Goal: Transaction & Acquisition: Purchase product/service

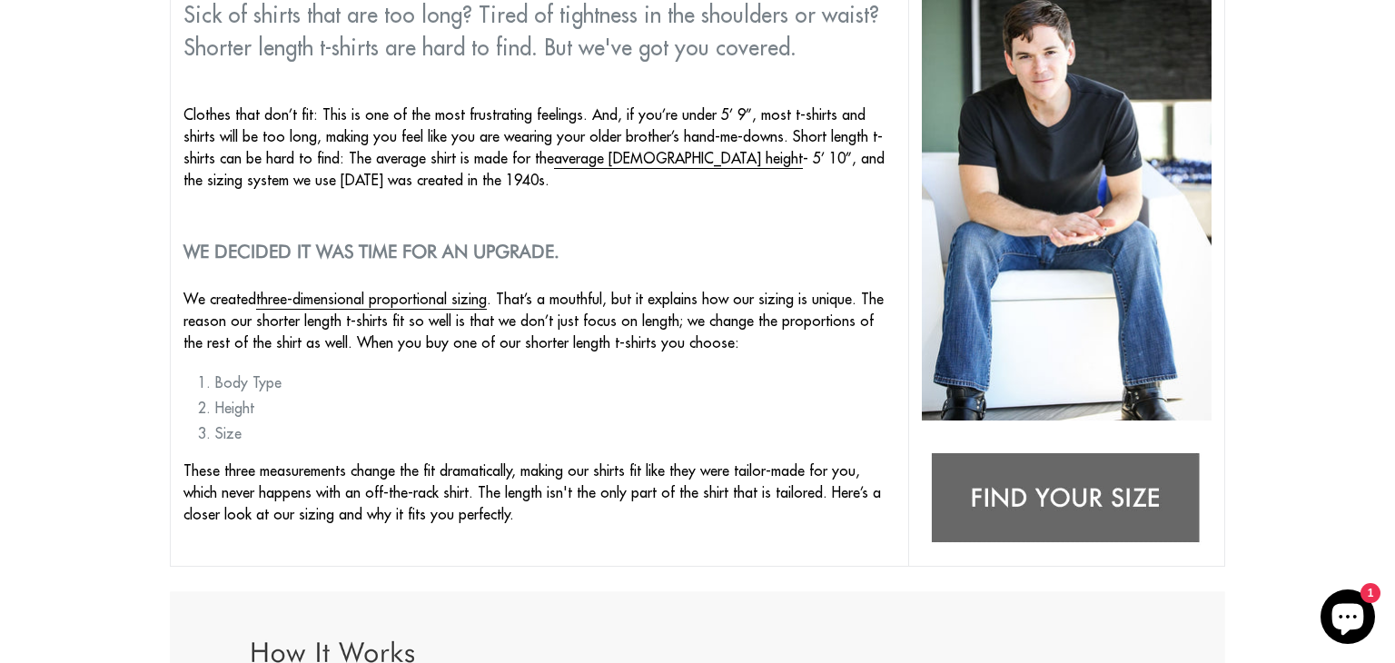
scroll to position [261, 0]
click at [715, 360] on td "Sick of shirts that are too long? Tired of tightness in the shoulders or waist?…" at bounding box center [540, 270] width 738 height 590
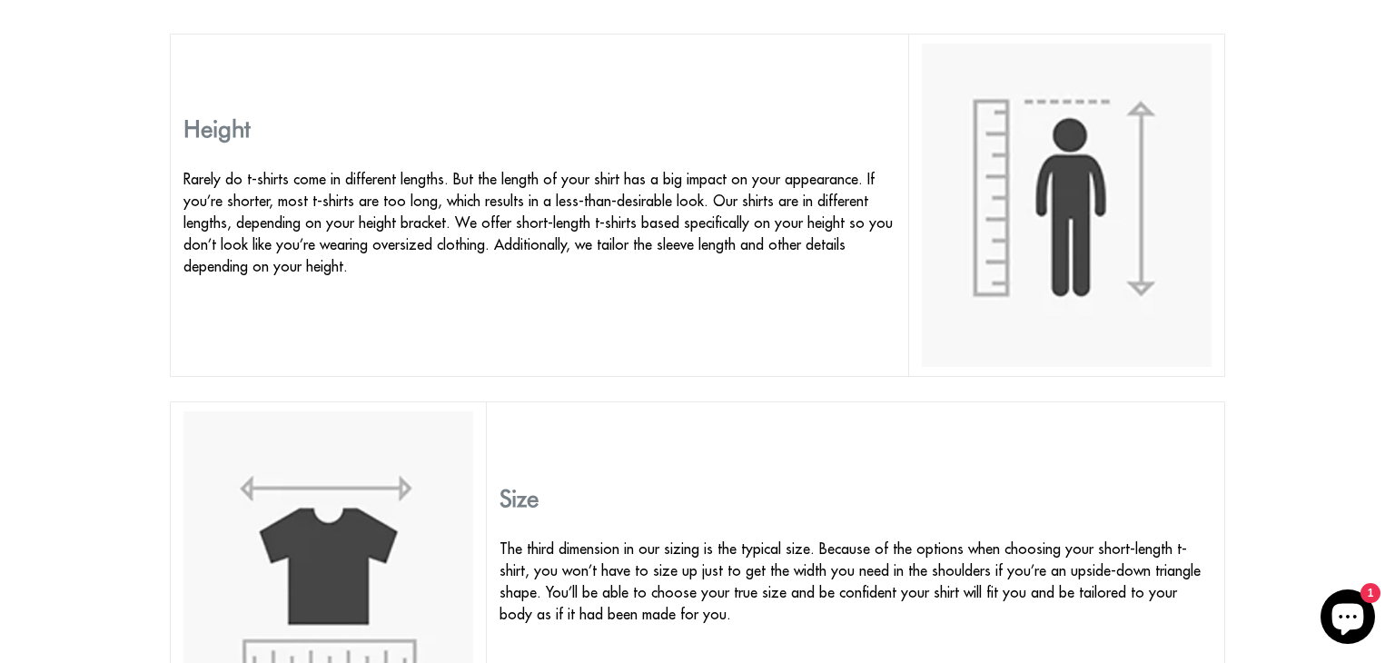
scroll to position [0, 0]
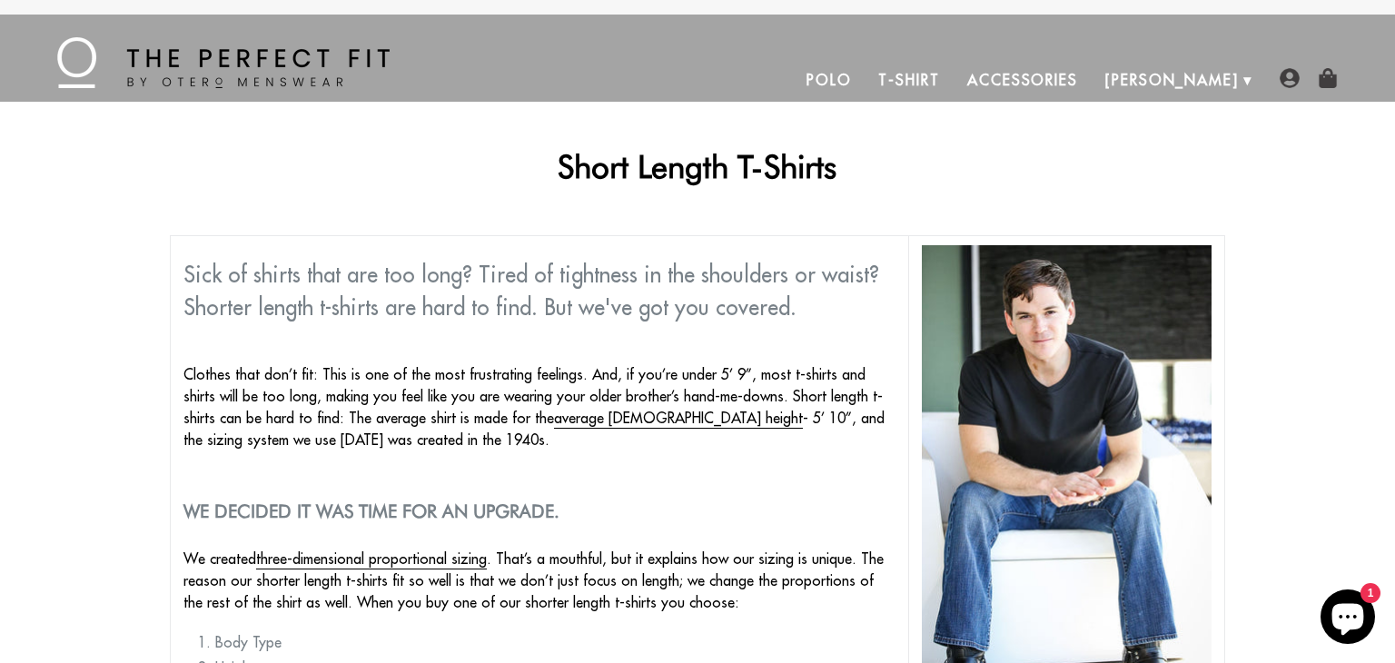
click at [953, 74] on link "T-Shirt" at bounding box center [909, 80] width 88 height 44
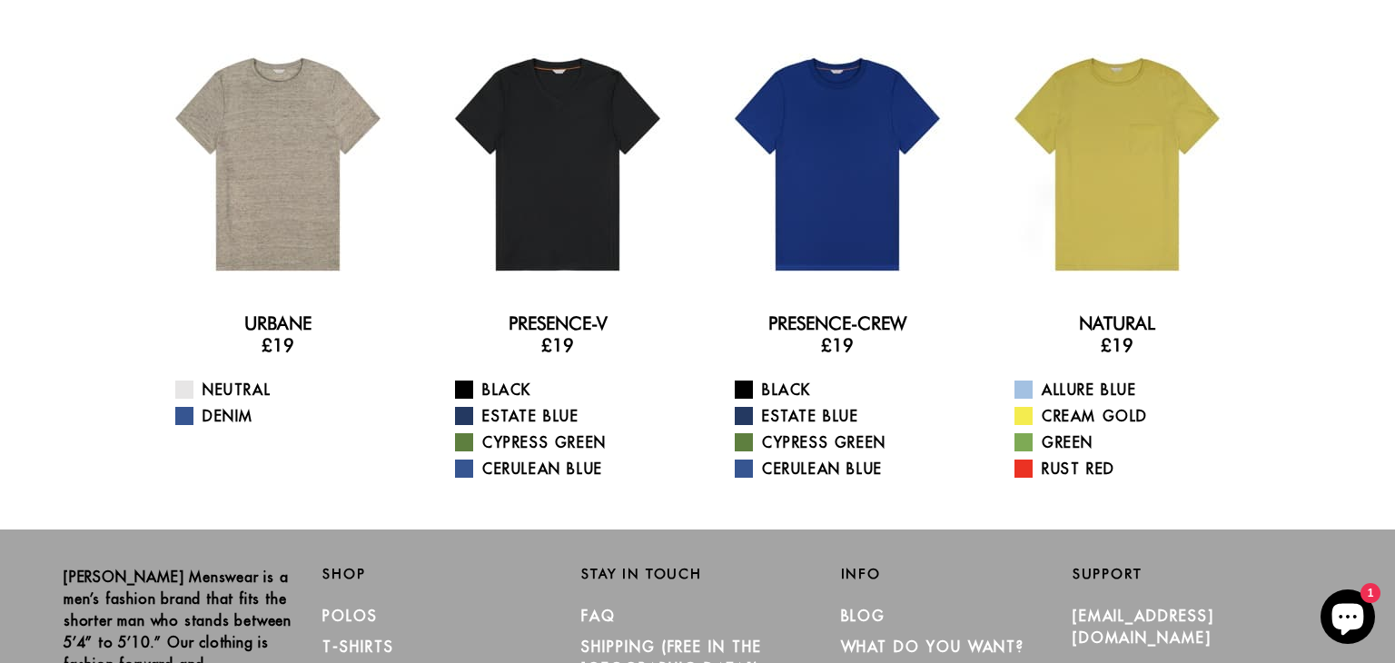
scroll to position [103, 0]
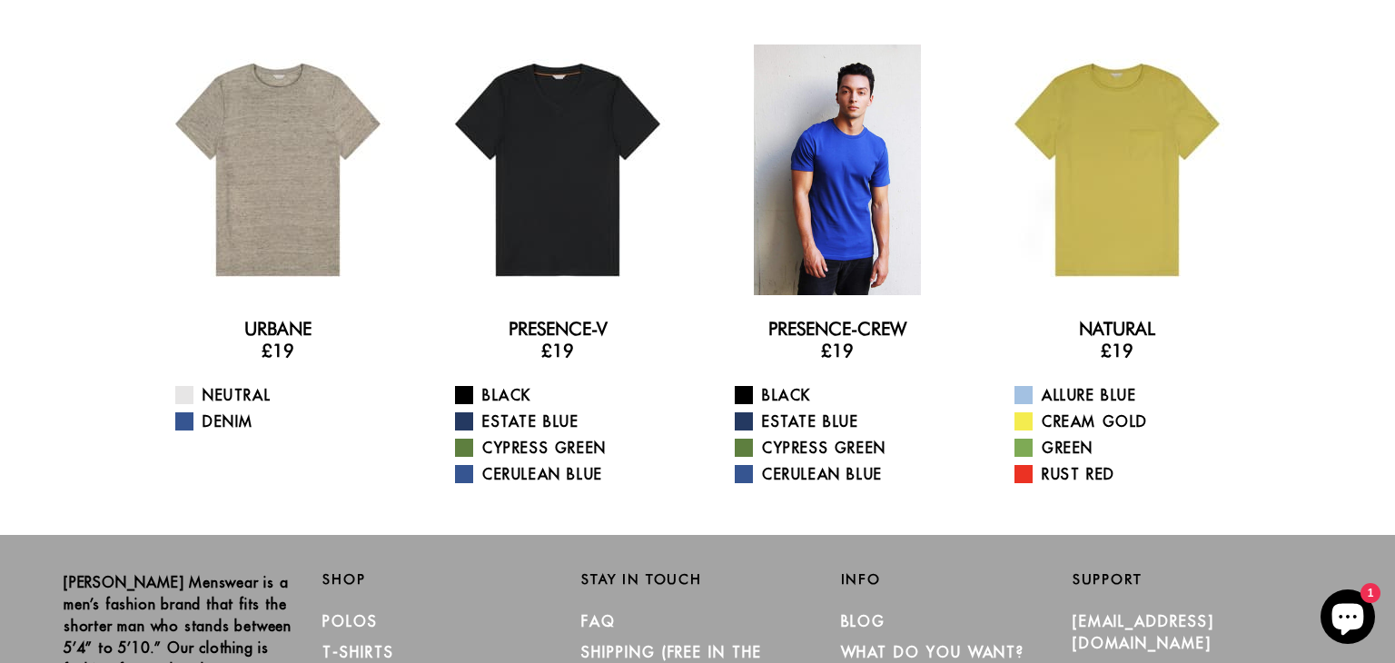
click at [807, 202] on div at bounding box center [837, 170] width 251 height 251
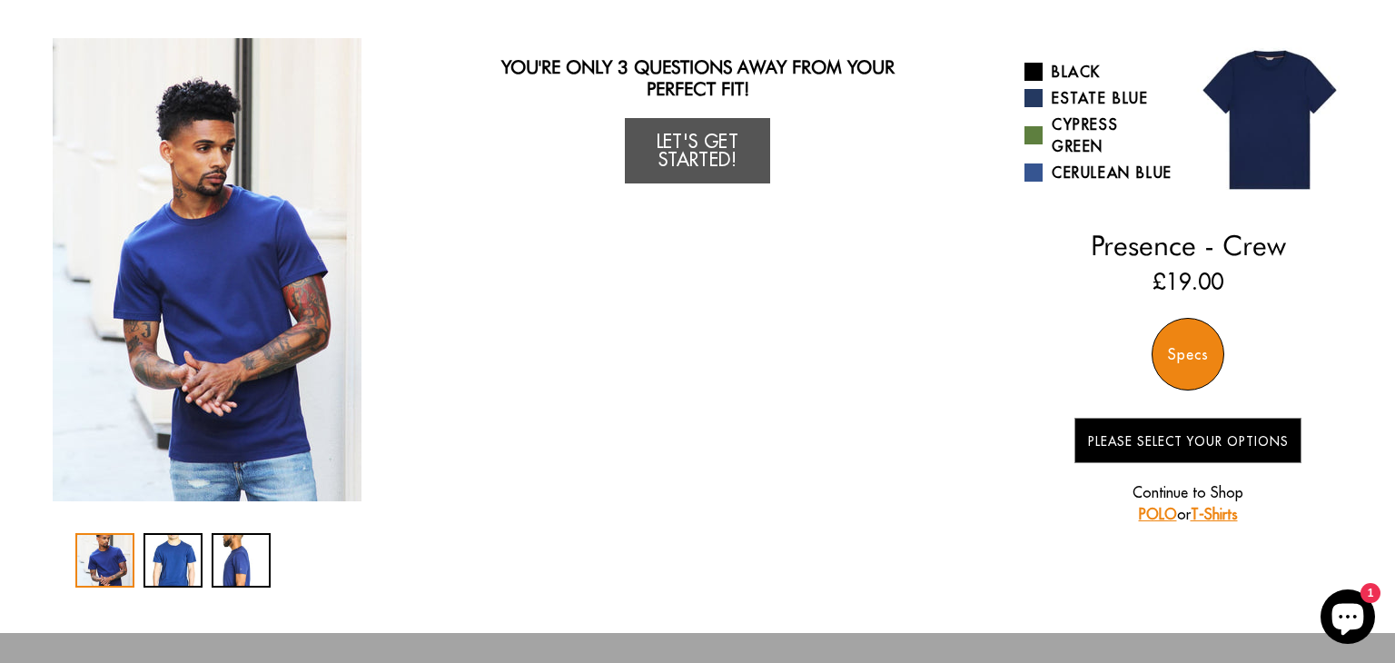
scroll to position [117, 0]
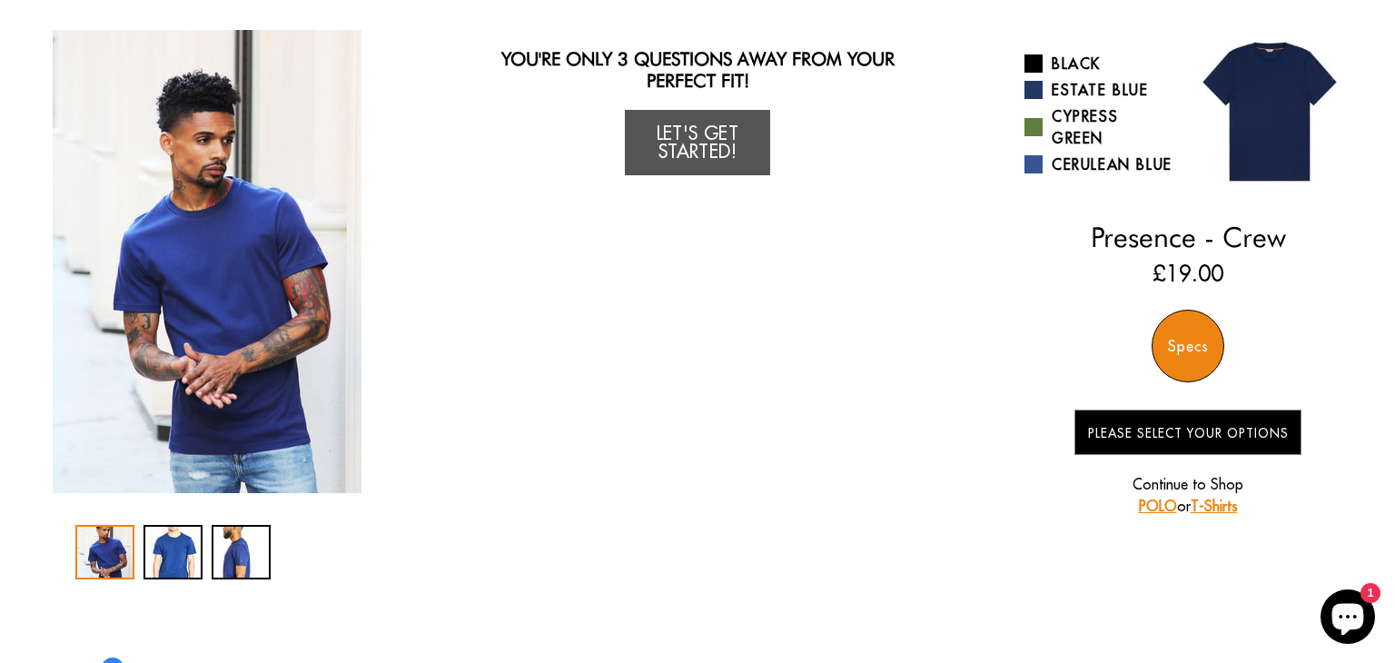
click at [1179, 345] on div "Specs" at bounding box center [1188, 346] width 73 height 73
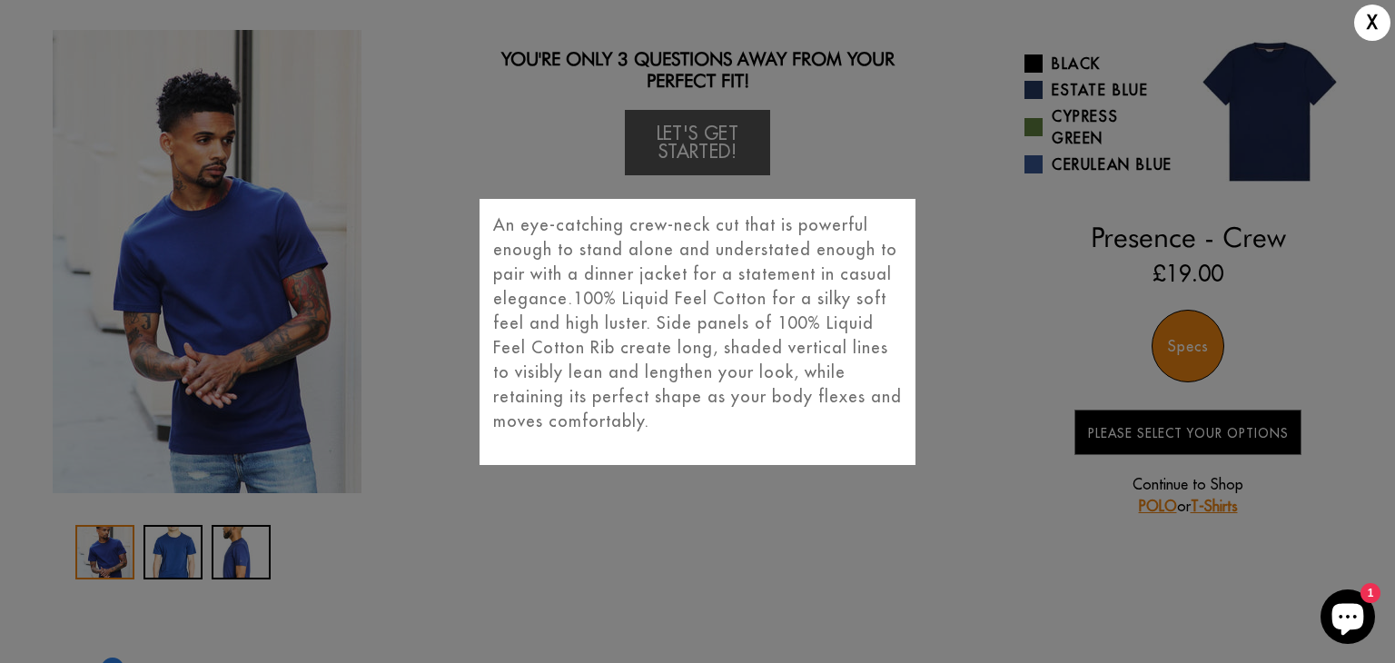
click at [1130, 214] on div "X An eye-catching crew-neck cut that is powerful enough to stand alone and unde…" at bounding box center [697, 331] width 1395 height 663
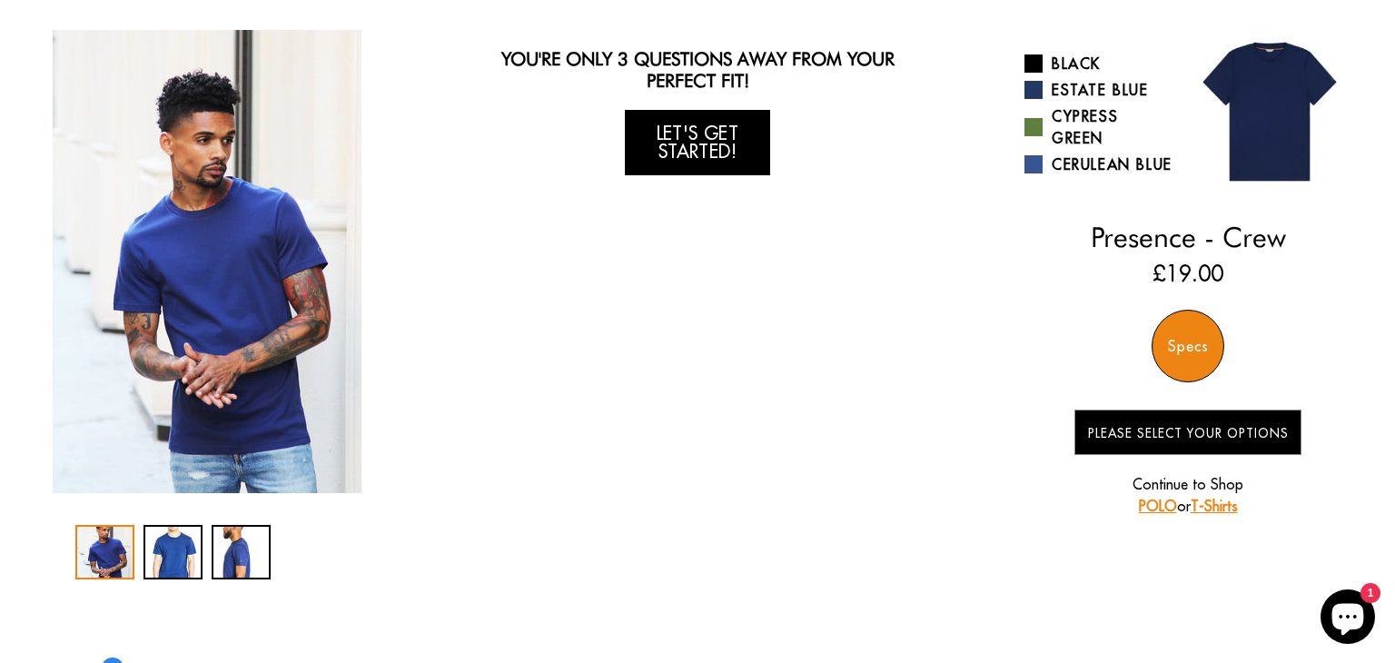
click at [721, 131] on link "Let's Get Started!" at bounding box center [697, 142] width 145 height 65
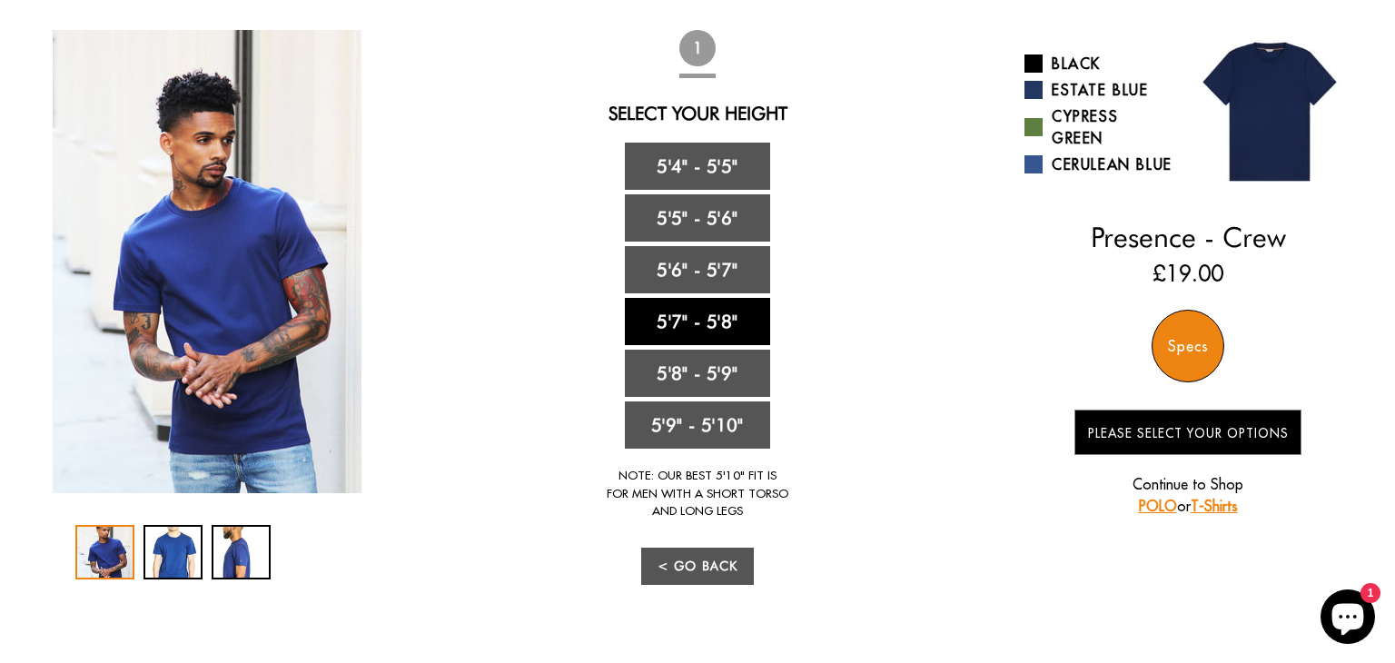
click at [718, 326] on link "5'7" - 5'8"" at bounding box center [697, 321] width 145 height 47
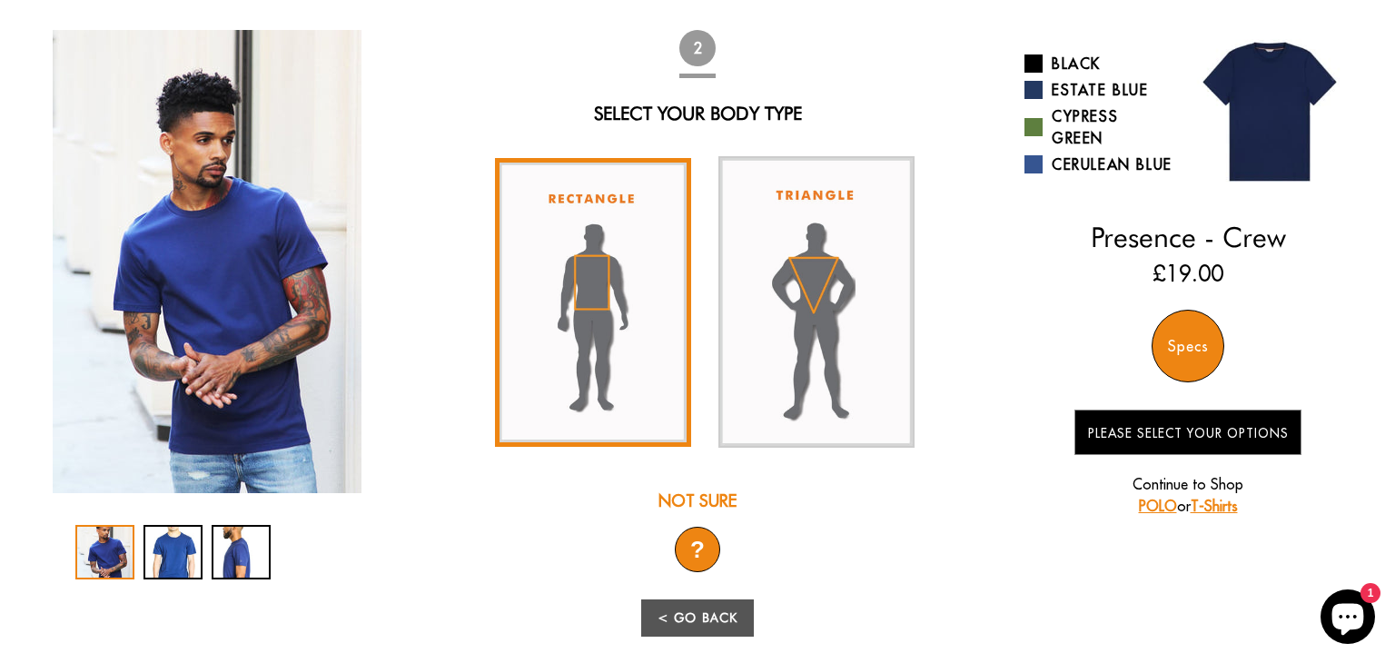
click at [658, 332] on img at bounding box center [593, 302] width 196 height 289
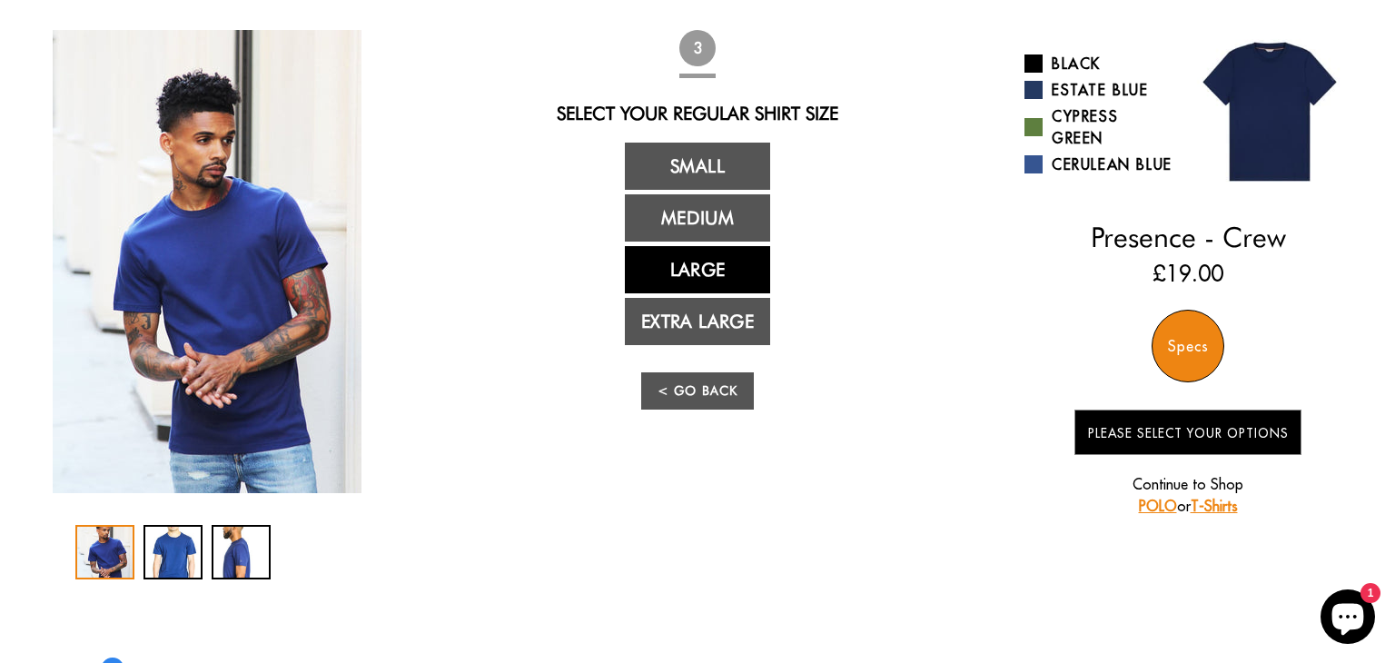
click at [701, 275] on link "Large" at bounding box center [697, 269] width 145 height 47
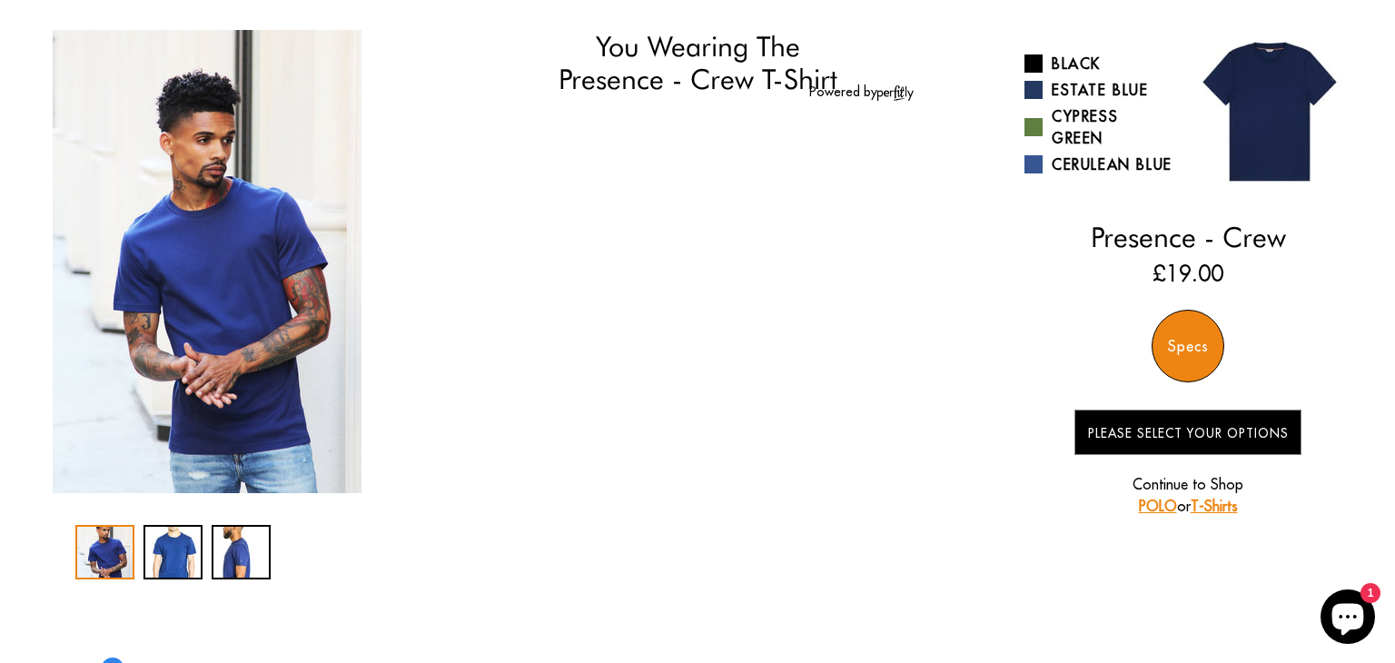
scroll to position [0, 0]
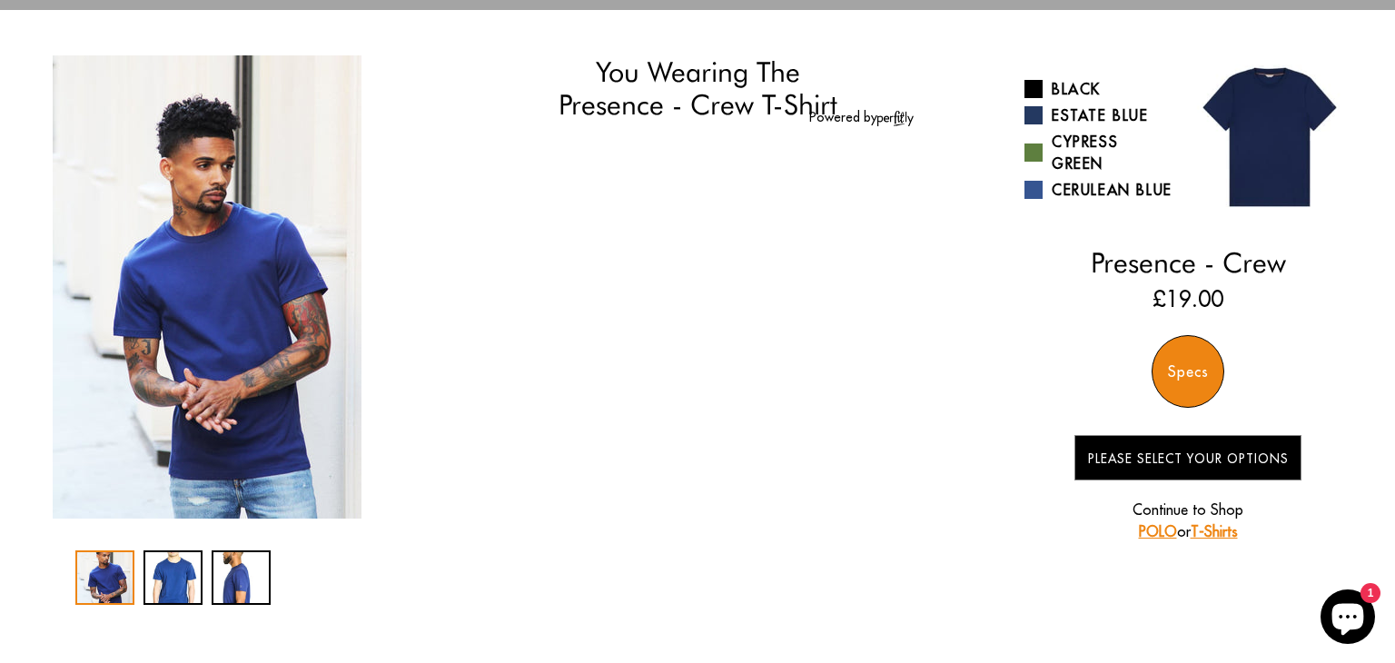
select select "57-58"
select select "L"
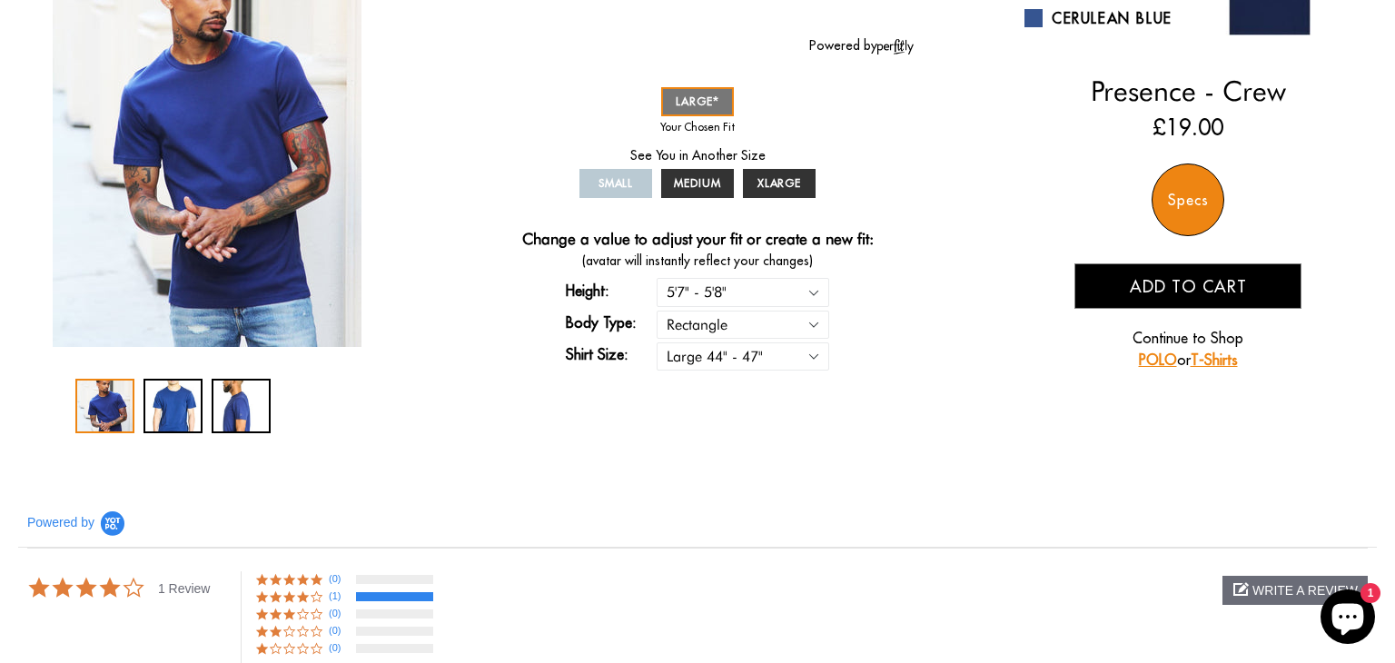
scroll to position [44, 0]
